Goal: Task Accomplishment & Management: Manage account settings

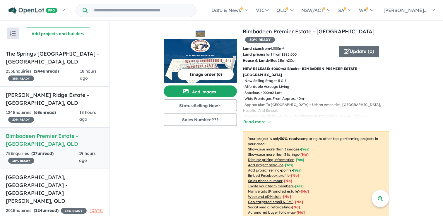
scroll to position [1, 0]
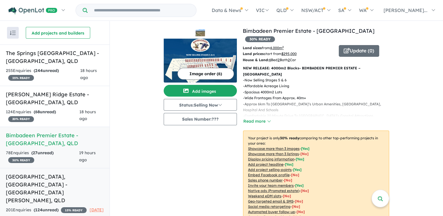
click at [45, 178] on h5 "[GEOGRAPHIC_DATA], [GEOGRAPHIC_DATA] - [GEOGRAPHIC_DATA][PERSON_NAME] , [GEOGRA…" at bounding box center [55, 189] width 98 height 32
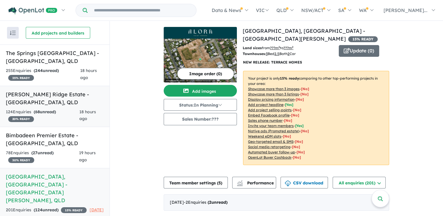
click at [58, 105] on h5 "[PERSON_NAME] Ridge Estate - [GEOGRAPHIC_DATA] , [GEOGRAPHIC_DATA]" at bounding box center [55, 99] width 98 height 16
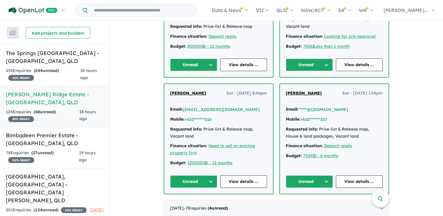
scroll to position [264, 0]
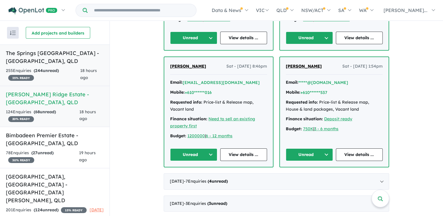
click at [57, 51] on h5 "The Springs [GEOGRAPHIC_DATA] - [GEOGRAPHIC_DATA] , [GEOGRAPHIC_DATA]" at bounding box center [55, 57] width 98 height 16
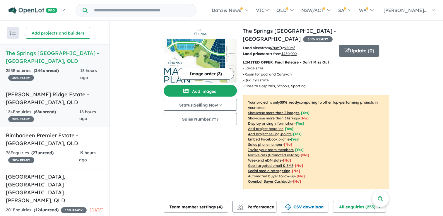
click at [52, 101] on h5 "[PERSON_NAME] Ridge Estate - [GEOGRAPHIC_DATA] , [GEOGRAPHIC_DATA]" at bounding box center [55, 99] width 98 height 16
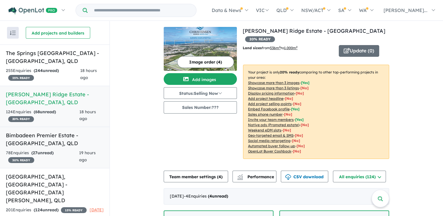
click at [47, 142] on h5 "Bimbadeen Premier Estate - [GEOGRAPHIC_DATA] , [GEOGRAPHIC_DATA]" at bounding box center [55, 140] width 98 height 16
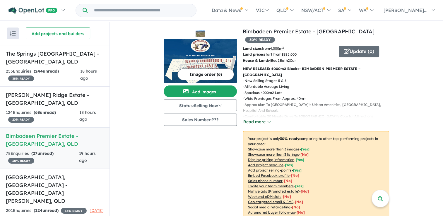
click at [258, 119] on button "Read more" at bounding box center [257, 122] width 28 height 7
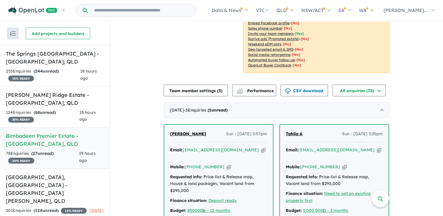
scroll to position [176, 0]
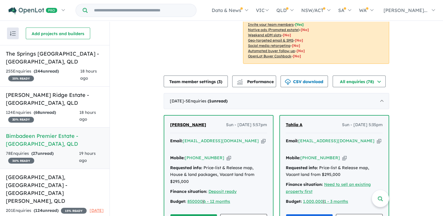
scroll to position [1, 0]
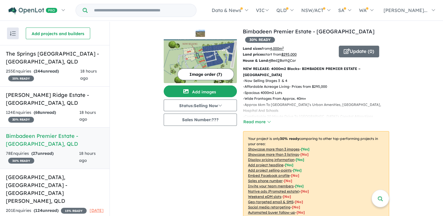
click at [47, 139] on h5 "Bimbadeen Premier Estate - [GEOGRAPHIC_DATA] , [GEOGRAPHIC_DATA]" at bounding box center [55, 140] width 98 height 16
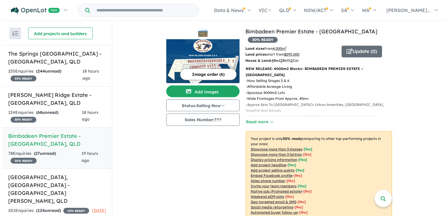
scroll to position [1, 0]
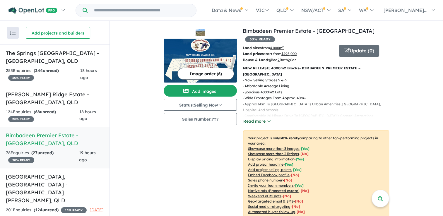
click at [264, 118] on button "Read more" at bounding box center [257, 121] width 28 height 7
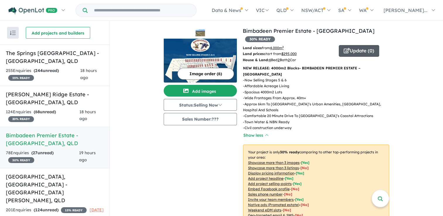
click at [361, 45] on button "Update ( 0 )" at bounding box center [359, 51] width 40 height 12
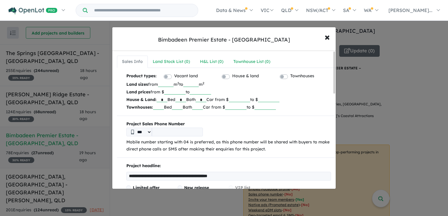
drag, startPoint x: 172, startPoint y: 91, endPoint x: 189, endPoint y: 91, distance: 16.4
click at [189, 91] on p "Land prices from $ ****** to" at bounding box center [228, 92] width 205 height 8
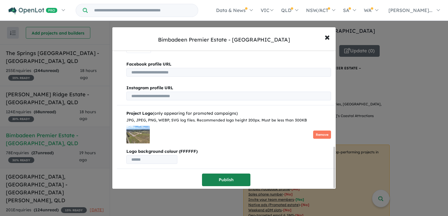
click at [235, 179] on button "Publish" at bounding box center [226, 180] width 48 height 13
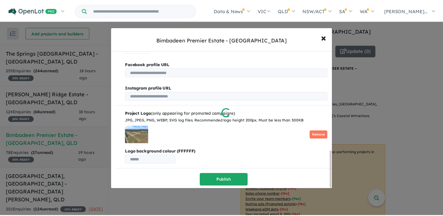
scroll to position [0, 0]
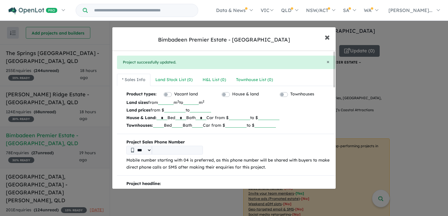
click at [326, 33] on span "×" at bounding box center [326, 36] width 5 height 13
